Goal: Task Accomplishment & Management: Use online tool/utility

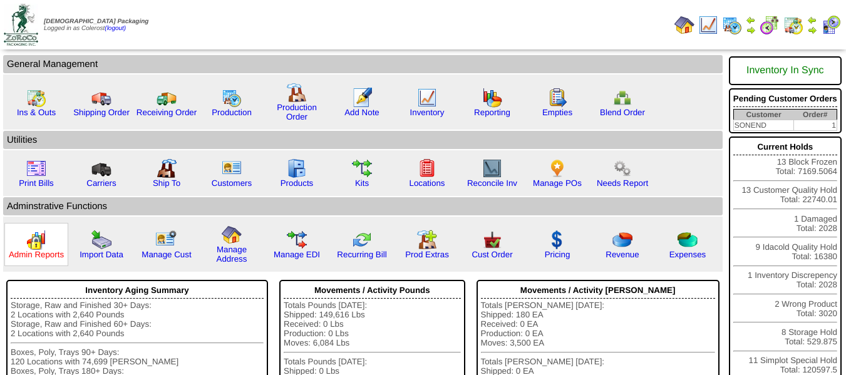
click at [38, 252] on link "Admin Reports" at bounding box center [36, 254] width 55 height 9
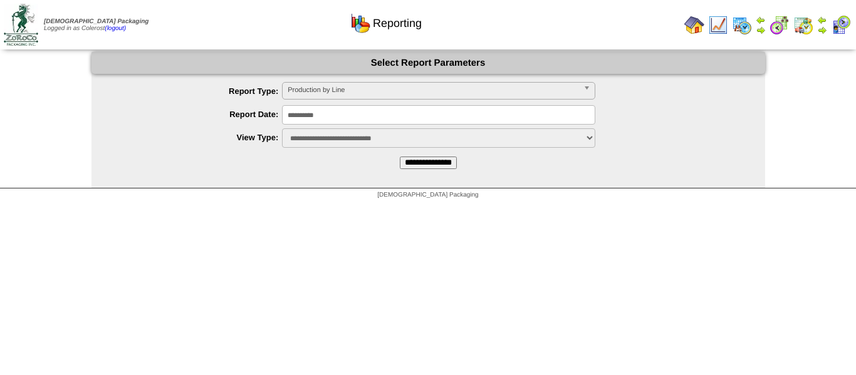
click at [323, 110] on input "**********" at bounding box center [438, 114] width 313 height 19
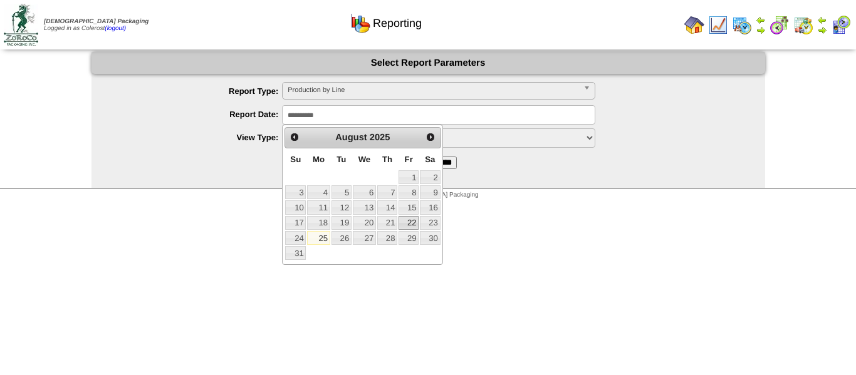
click at [410, 225] on link "22" at bounding box center [408, 223] width 20 height 14
type input "**********"
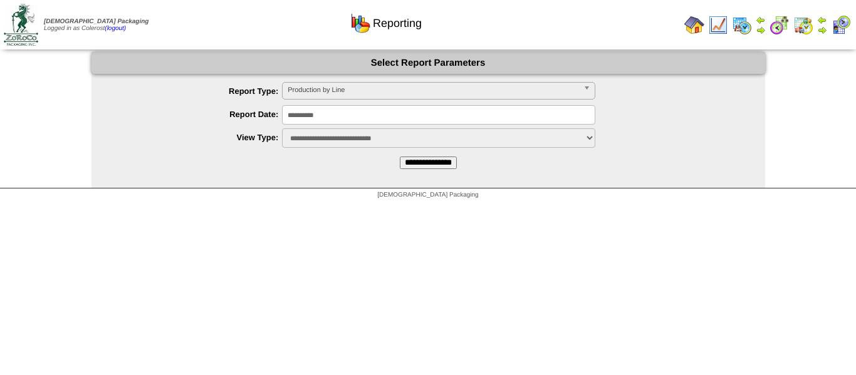
click at [420, 165] on input "**********" at bounding box center [428, 163] width 57 height 13
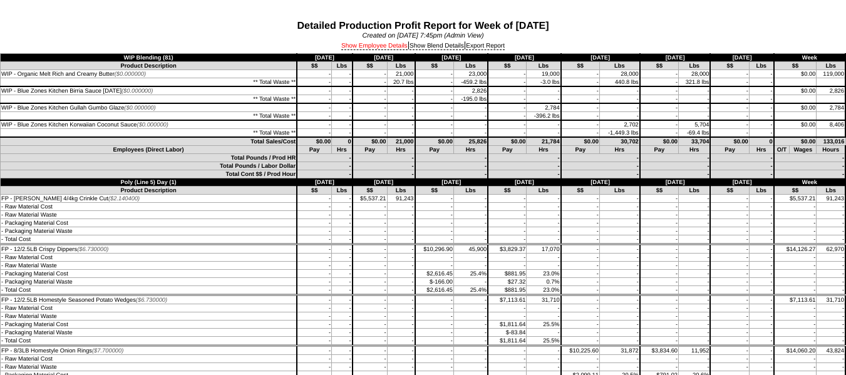
click at [358, 49] on link "Show Employee Details" at bounding box center [374, 47] width 66 height 8
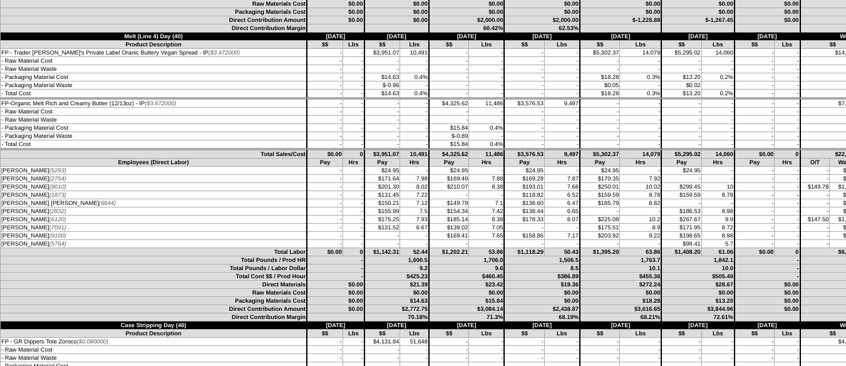
scroll to position [4323, 0]
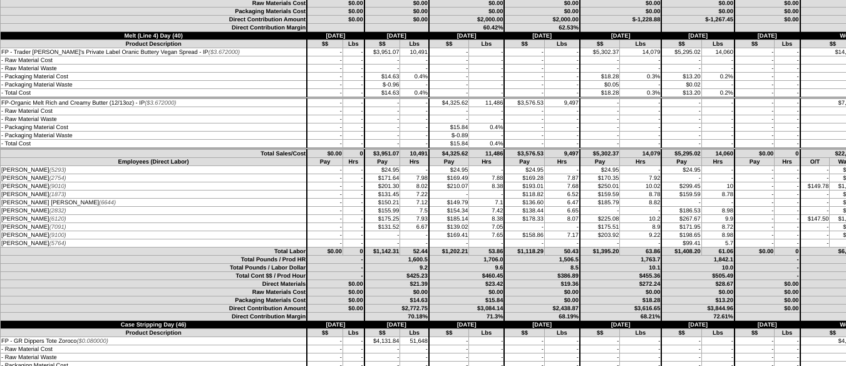
drag, startPoint x: 349, startPoint y: 171, endPoint x: 403, endPoint y: 172, distance: 54.5
click at [403, 172] on tr "[PERSON_NAME] (5293) - - $24.95 - $24.95 - $24.95 0" at bounding box center [448, 170] width 895 height 8
click at [429, 171] on td "$24.95" at bounding box center [449, 170] width 40 height 8
click at [365, 169] on td "$24.95" at bounding box center [383, 170] width 36 height 8
click at [400, 170] on td "-" at bounding box center [414, 170] width 29 height 8
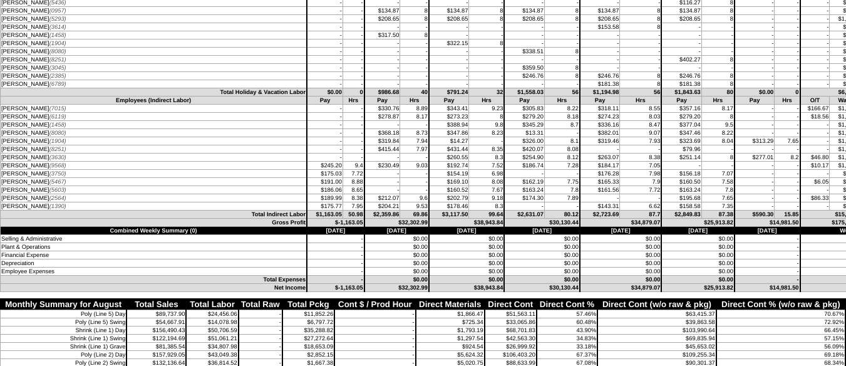
scroll to position [6579, 0]
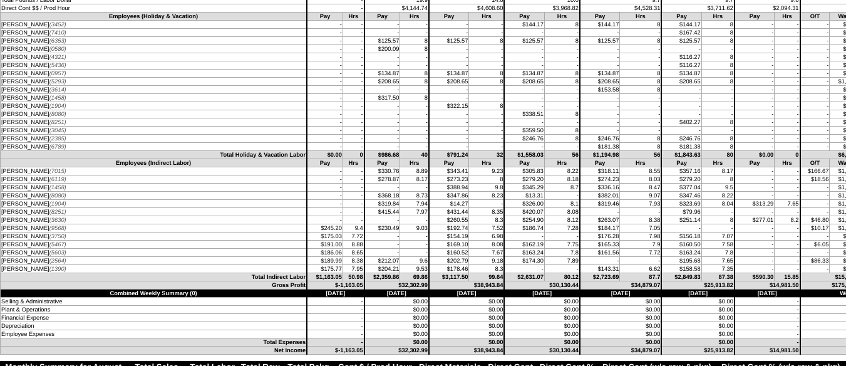
drag, startPoint x: 0, startPoint y: 175, endPoint x: 412, endPoint y: 177, distance: 412.3
click at [412, 86] on tr "[PERSON_NAME] (5293) - - $208.65 8 $208.65 8 $208.65 40" at bounding box center [448, 82] width 895 height 8
click at [400, 94] on td "-" at bounding box center [414, 90] width 29 height 8
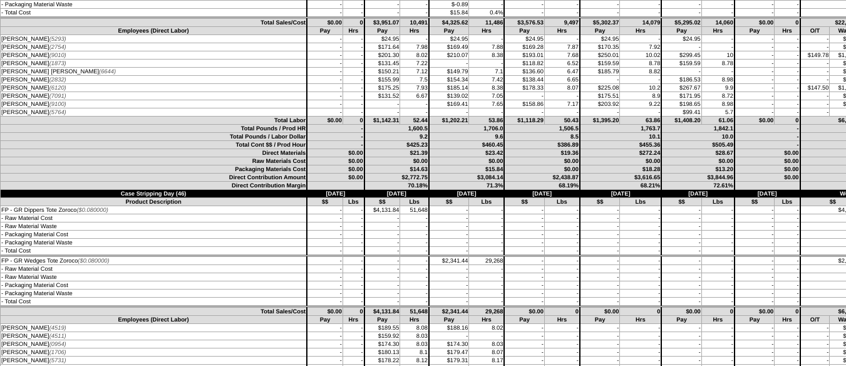
scroll to position [4323, 0]
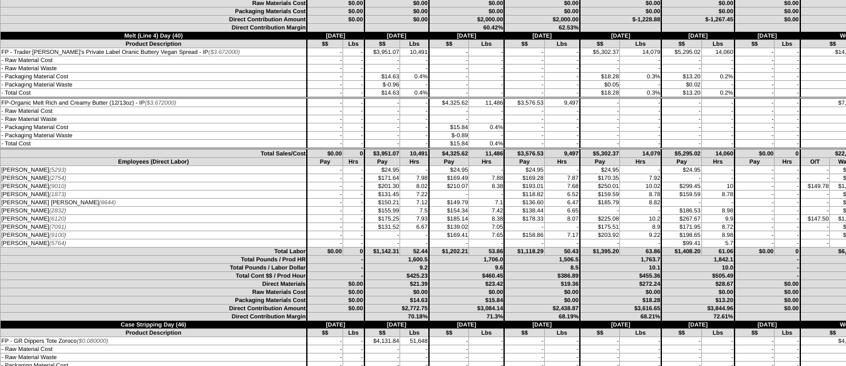
drag, startPoint x: 356, startPoint y: 168, endPoint x: 377, endPoint y: 170, distance: 20.8
click at [377, 170] on tr "[PERSON_NAME] (5293) - - $24.95 - $24.95 - $24.95 0" at bounding box center [448, 170] width 895 height 8
click at [400, 237] on td "-" at bounding box center [414, 235] width 29 height 8
drag, startPoint x: 344, startPoint y: 170, endPoint x: 377, endPoint y: 169, distance: 33.2
click at [377, 169] on tr "[PERSON_NAME] (5293) - - $24.95 - $24.95 - $24.95 0" at bounding box center [448, 170] width 895 height 8
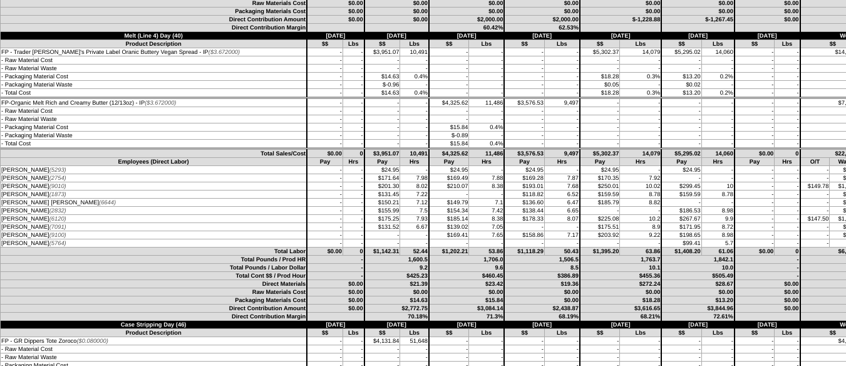
click at [400, 167] on td "-" at bounding box center [414, 170] width 29 height 8
click at [801, 190] on td "-" at bounding box center [815, 194] width 29 height 8
